Goal: Information Seeking & Learning: Learn about a topic

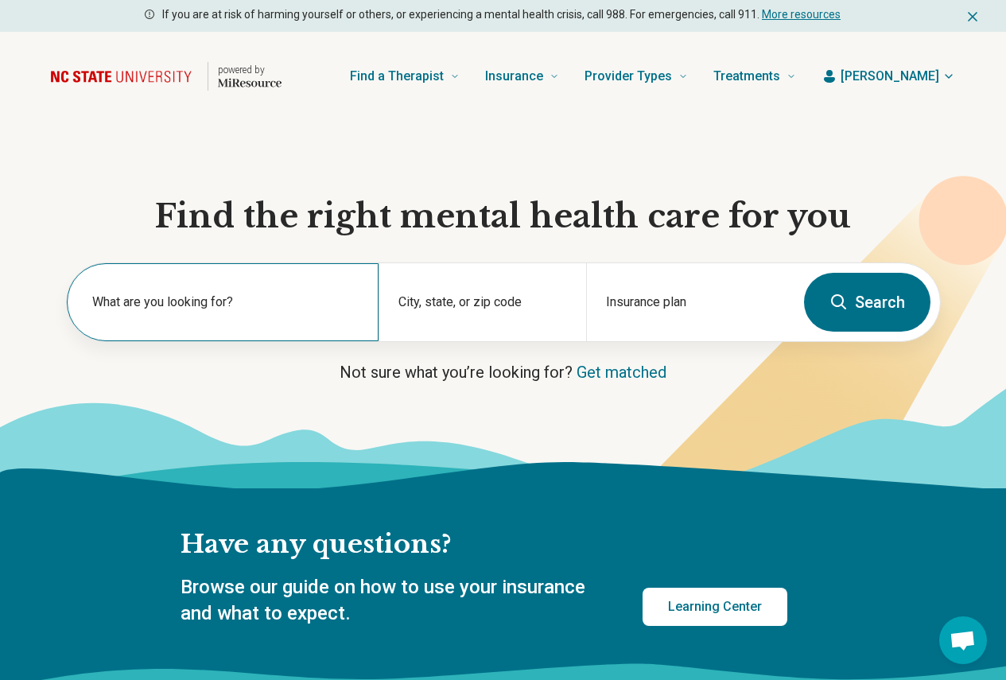
click at [258, 312] on label "What are you looking for?" at bounding box center [225, 302] width 267 height 19
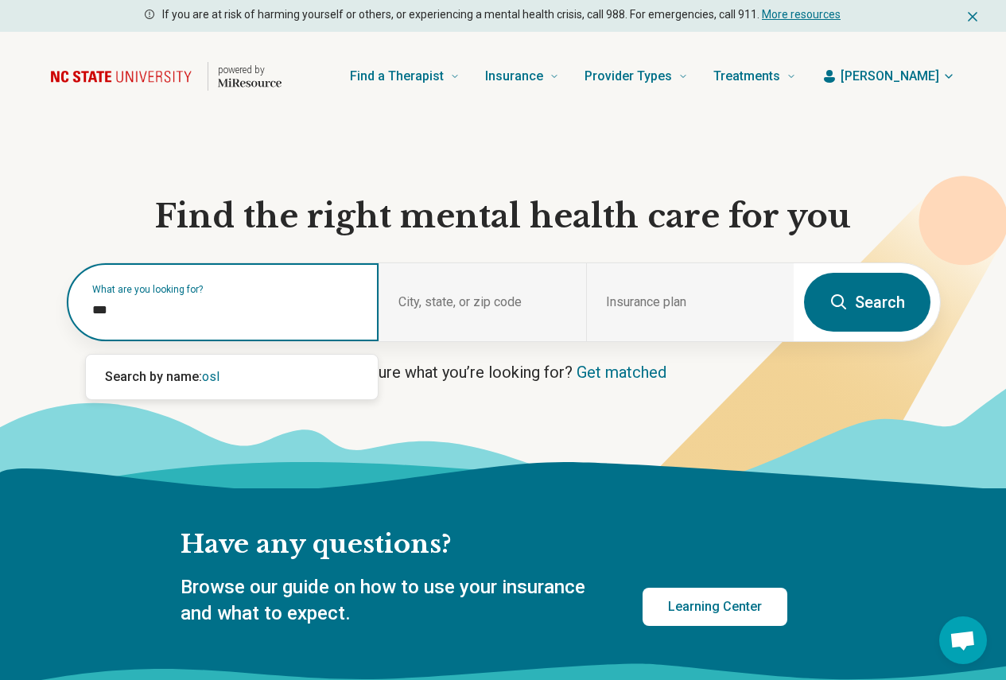
type input "****"
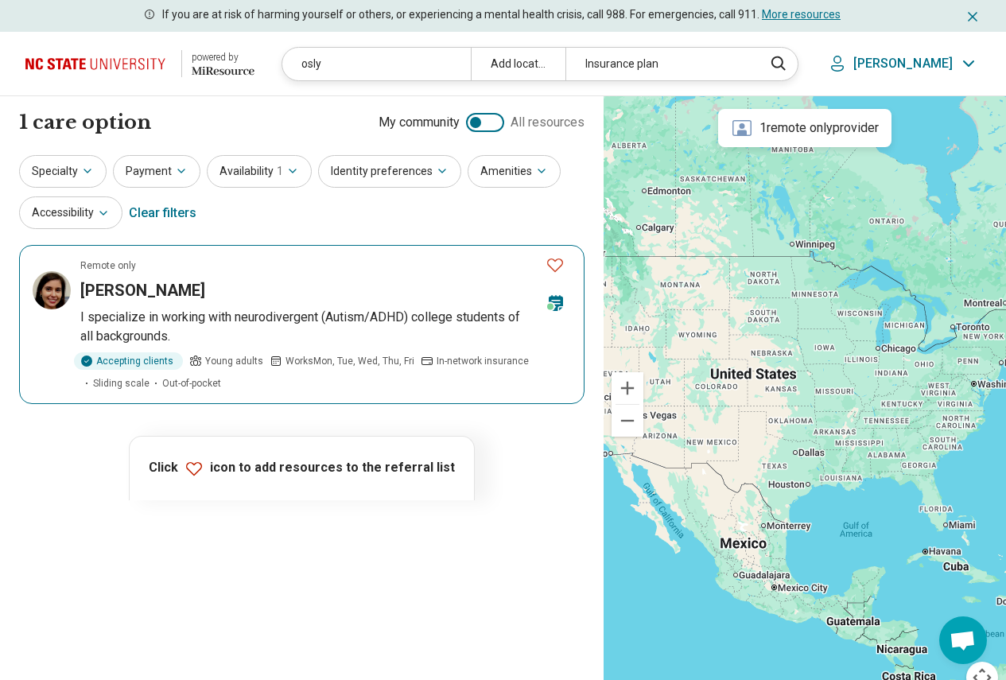
click at [266, 305] on article "Remote only [PERSON_NAME] I specialize in working with neurodivergent (Autism/A…" at bounding box center [301, 324] width 565 height 159
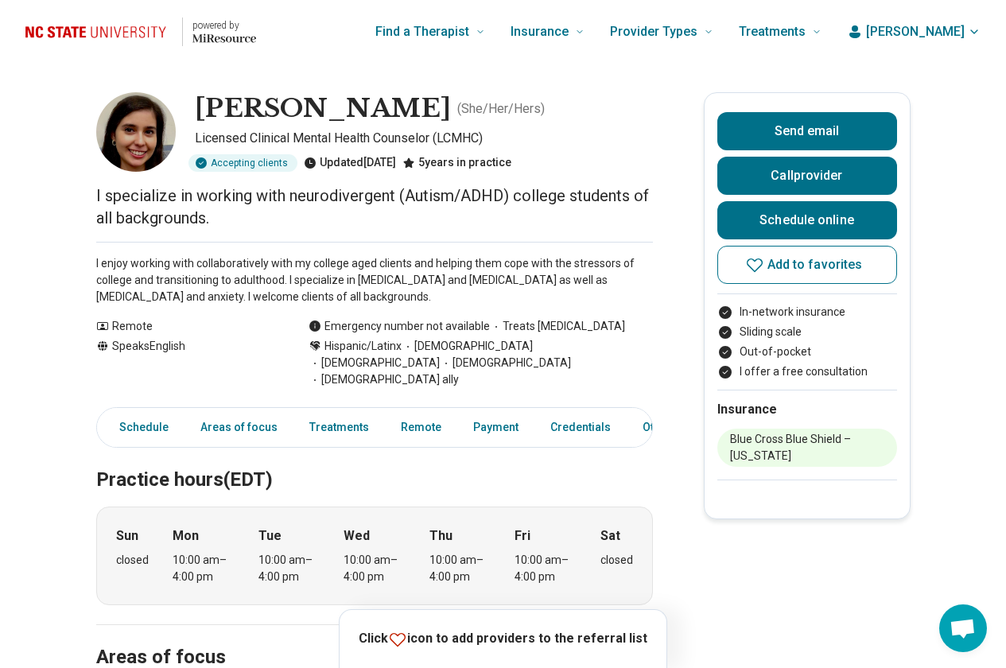
click at [438, 288] on p "I enjoy working with collaboratively with my college aged clients and helping t…" at bounding box center [374, 280] width 557 height 50
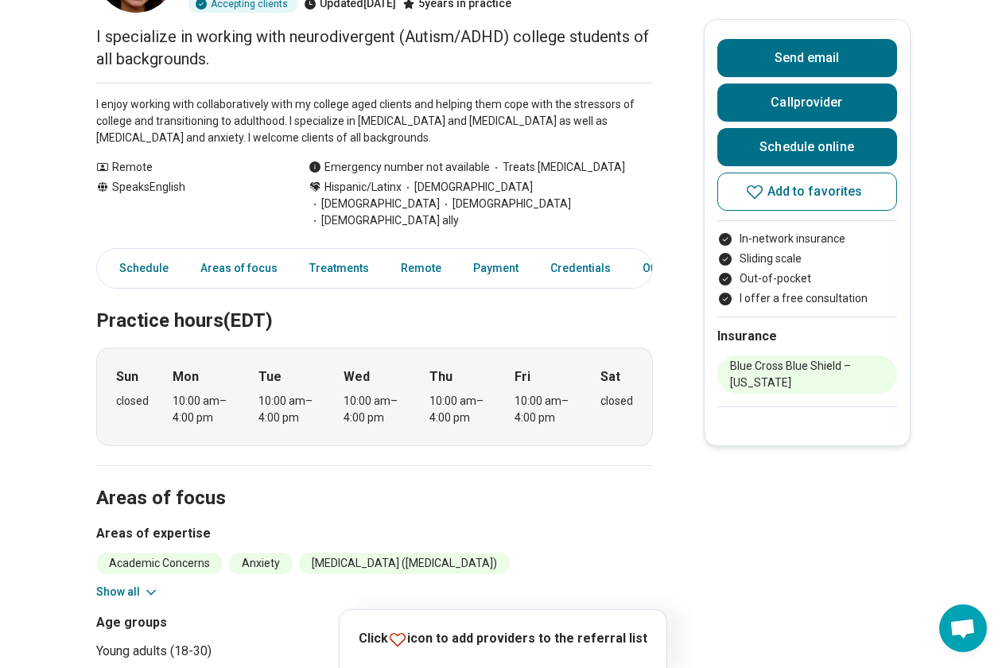
scroll to position [239, 0]
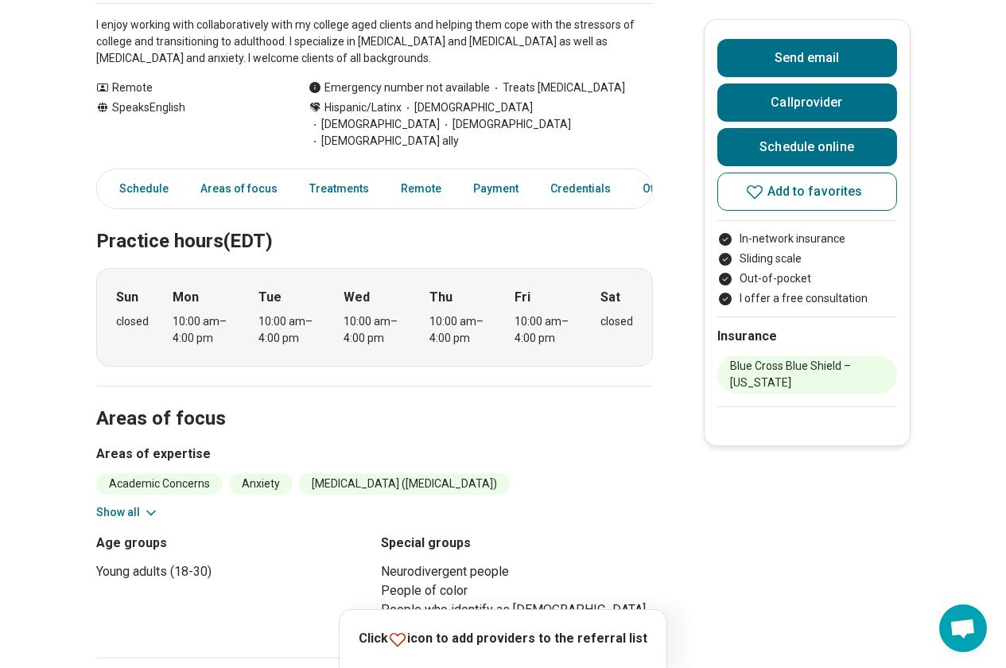
click at [131, 504] on button "Show all" at bounding box center [127, 512] width 63 height 17
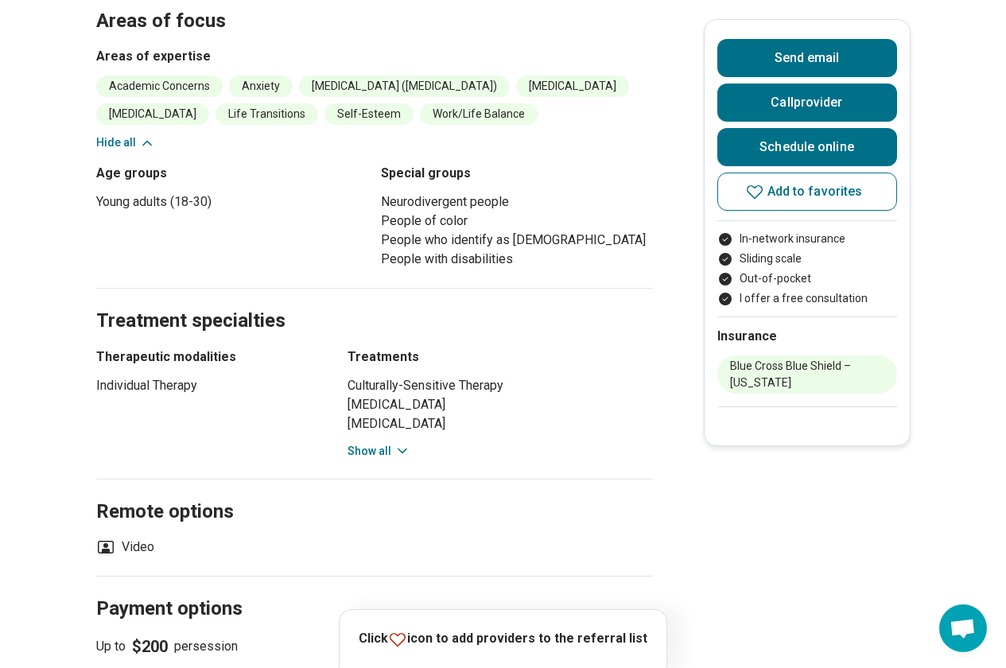
scroll to position [716, 0]
